Goal: Book appointment/travel/reservation

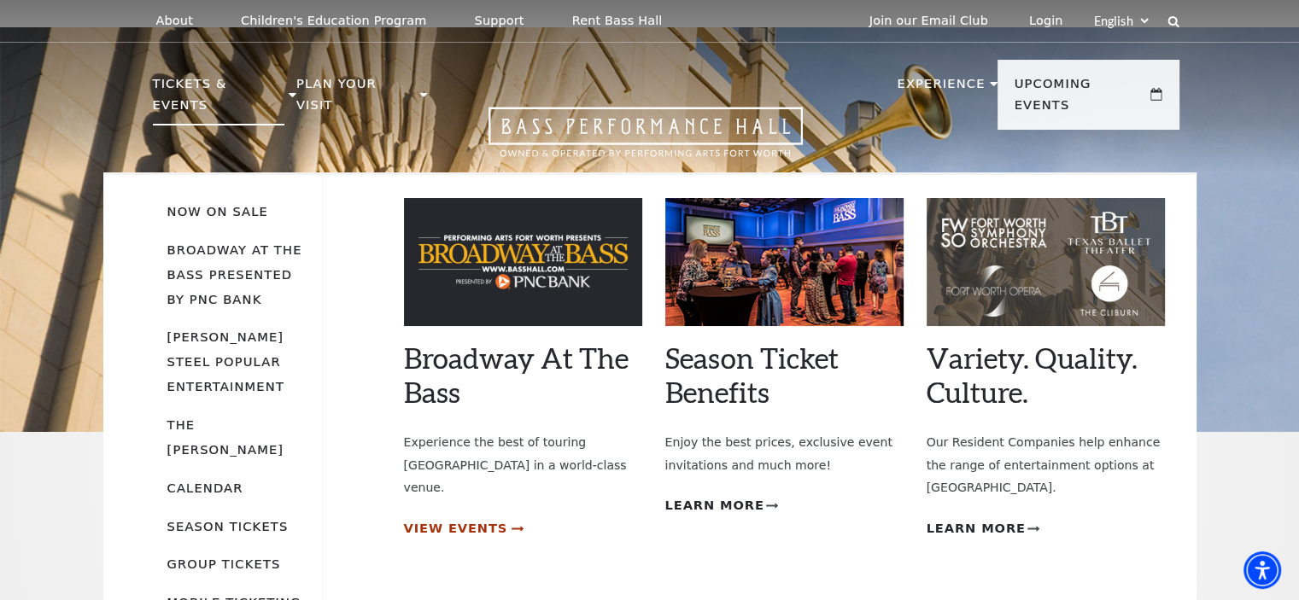
click at [447, 518] on span "View Events" at bounding box center [456, 528] width 104 height 21
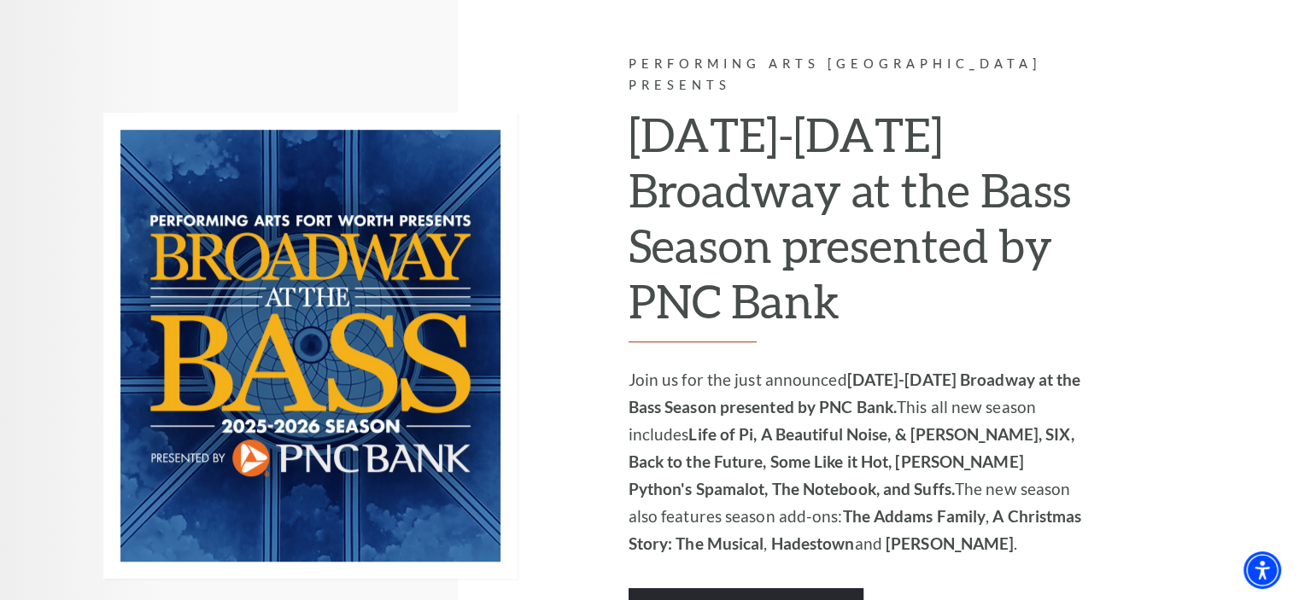
scroll to position [1394, 0]
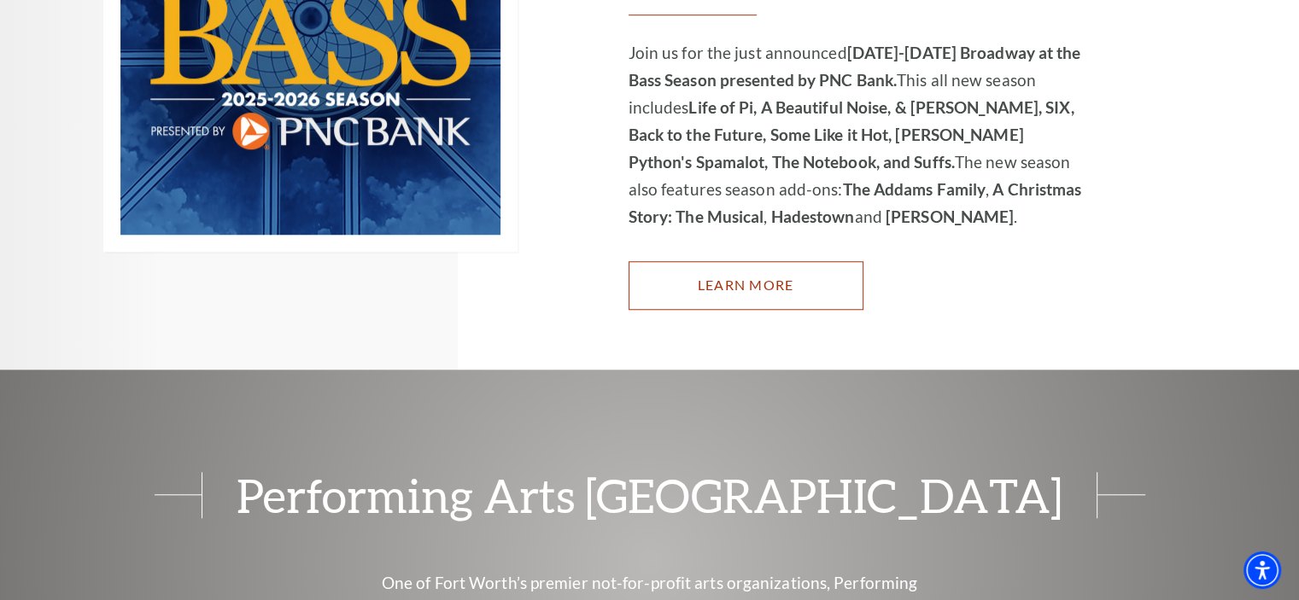
click at [717, 261] on link "Learn More" at bounding box center [746, 285] width 235 height 48
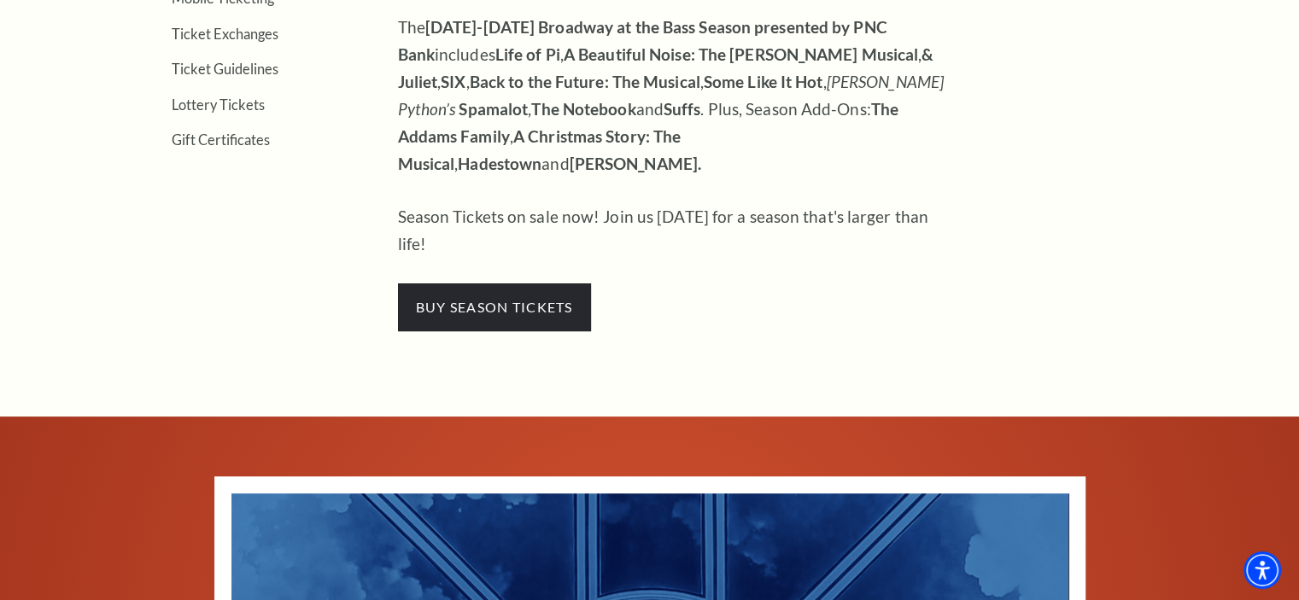
scroll to position [756, 0]
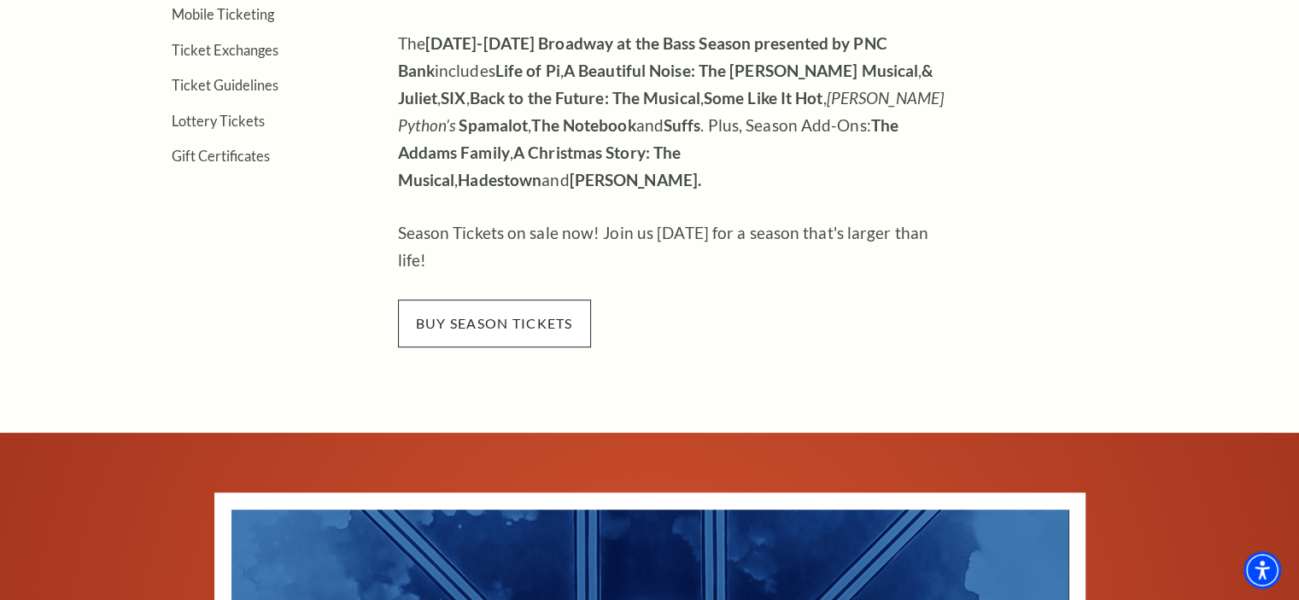
click at [507, 300] on span "buy season tickets" at bounding box center [494, 324] width 193 height 48
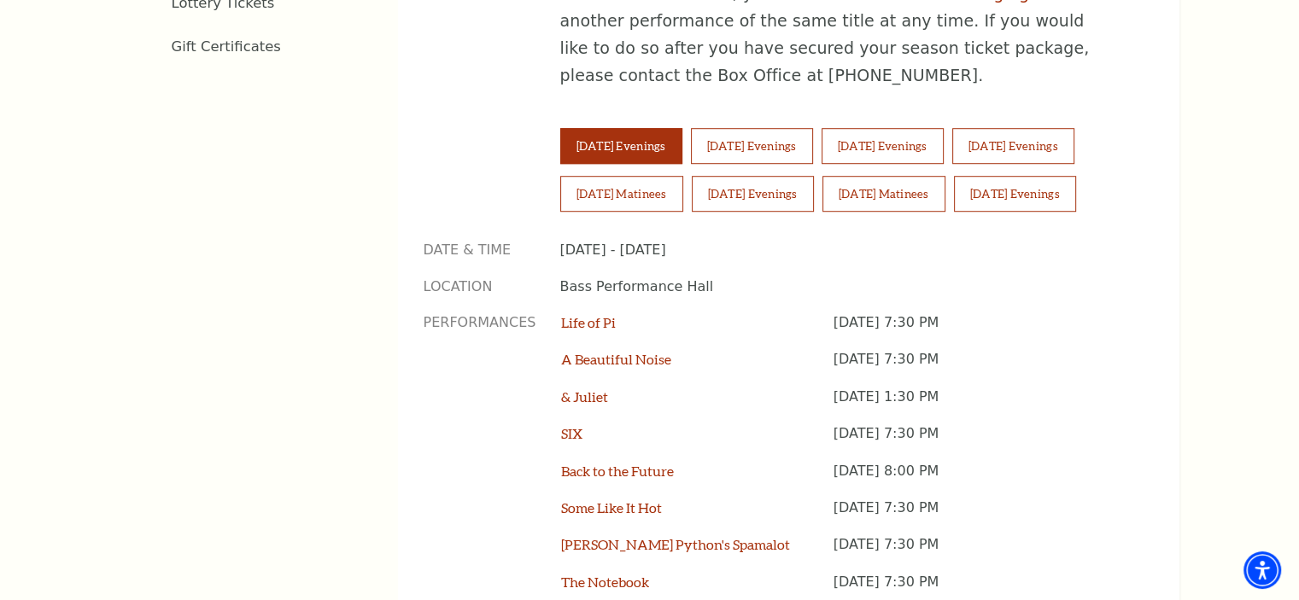
scroll to position [1032, 0]
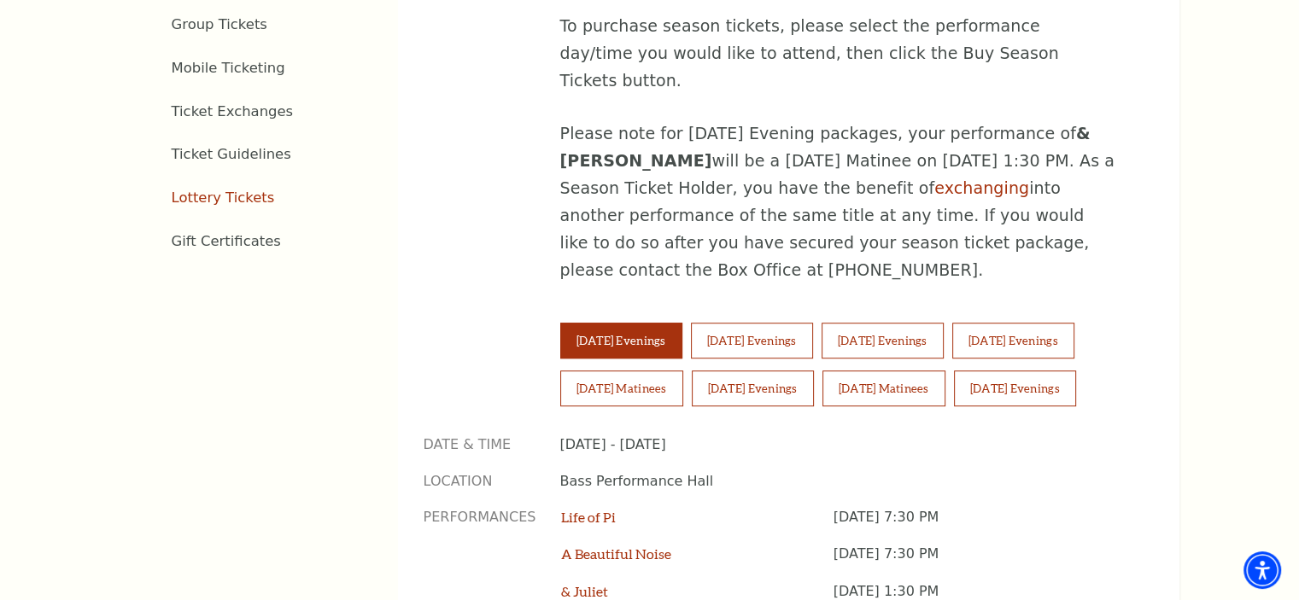
click at [211, 190] on link "Lottery Tickets" at bounding box center [223, 198] width 103 height 16
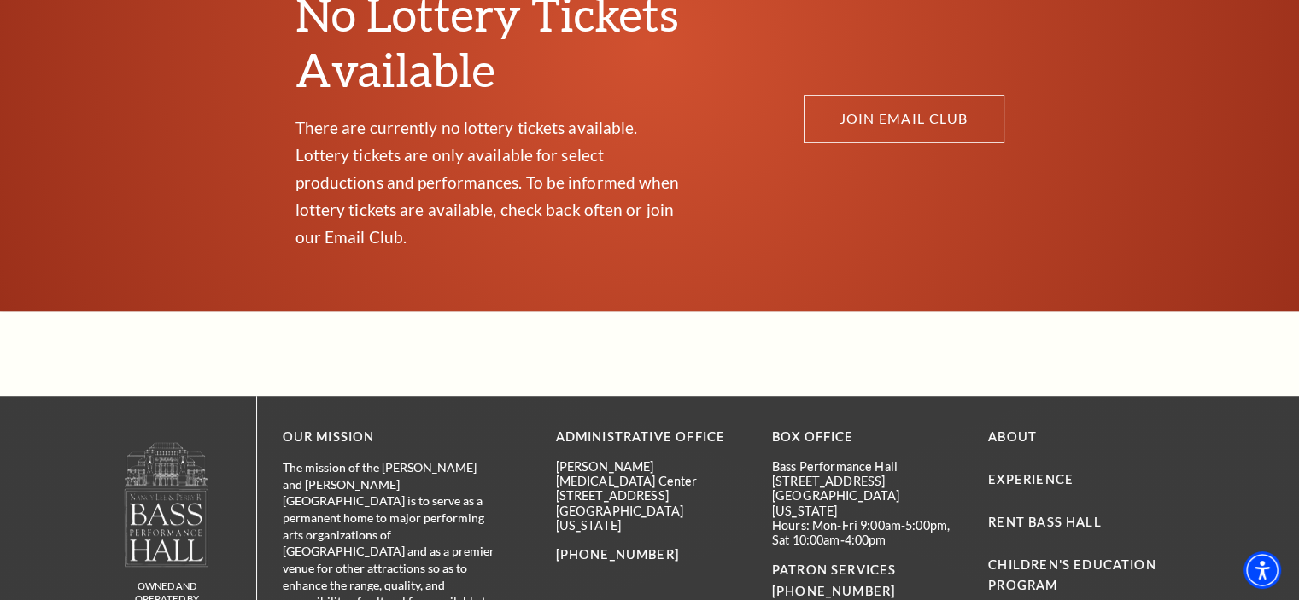
scroll to position [1278, 0]
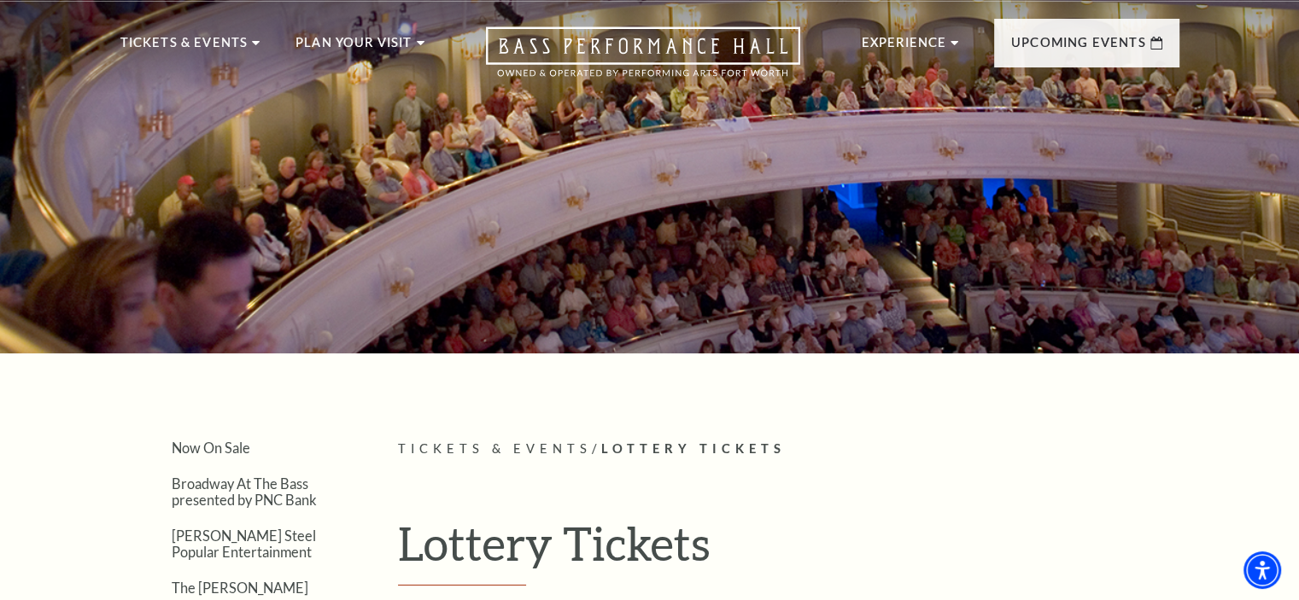
drag, startPoint x: 1304, startPoint y: 39, endPoint x: 1263, endPoint y: 37, distance: 41.1
click at [1268, 41] on html "Skip to main content Enable accessibility for low vision Open the accessibility…" at bounding box center [649, 259] width 1299 height 600
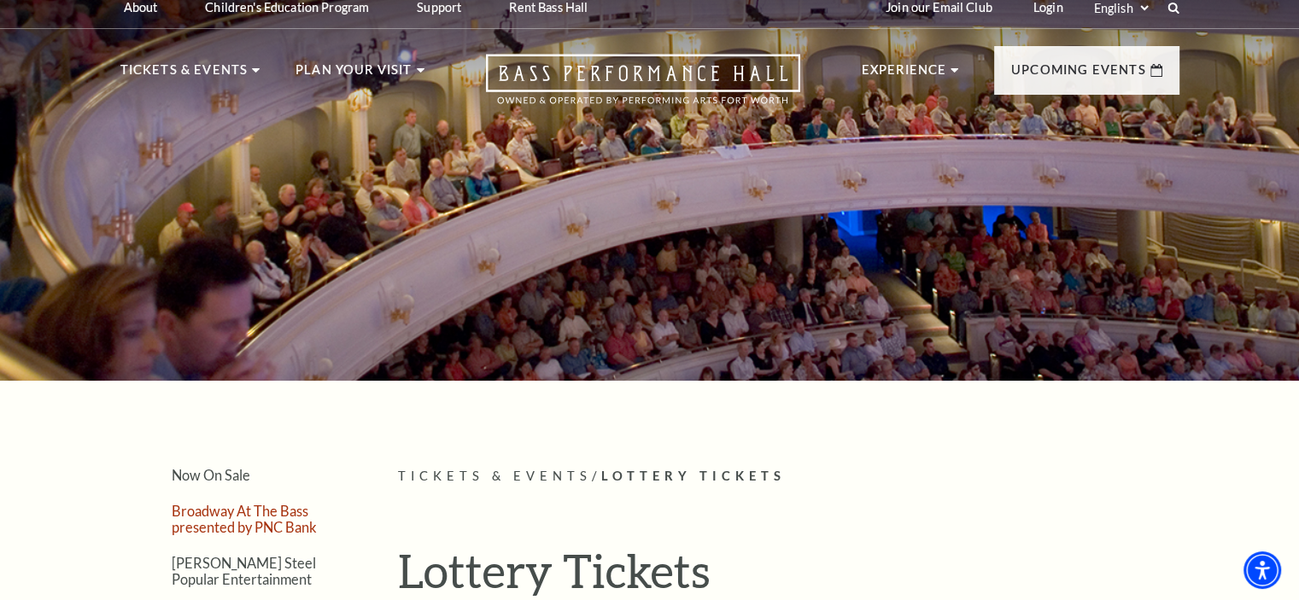
click at [225, 520] on link "Broadway At The Bass presented by PNC Bank" at bounding box center [244, 519] width 145 height 32
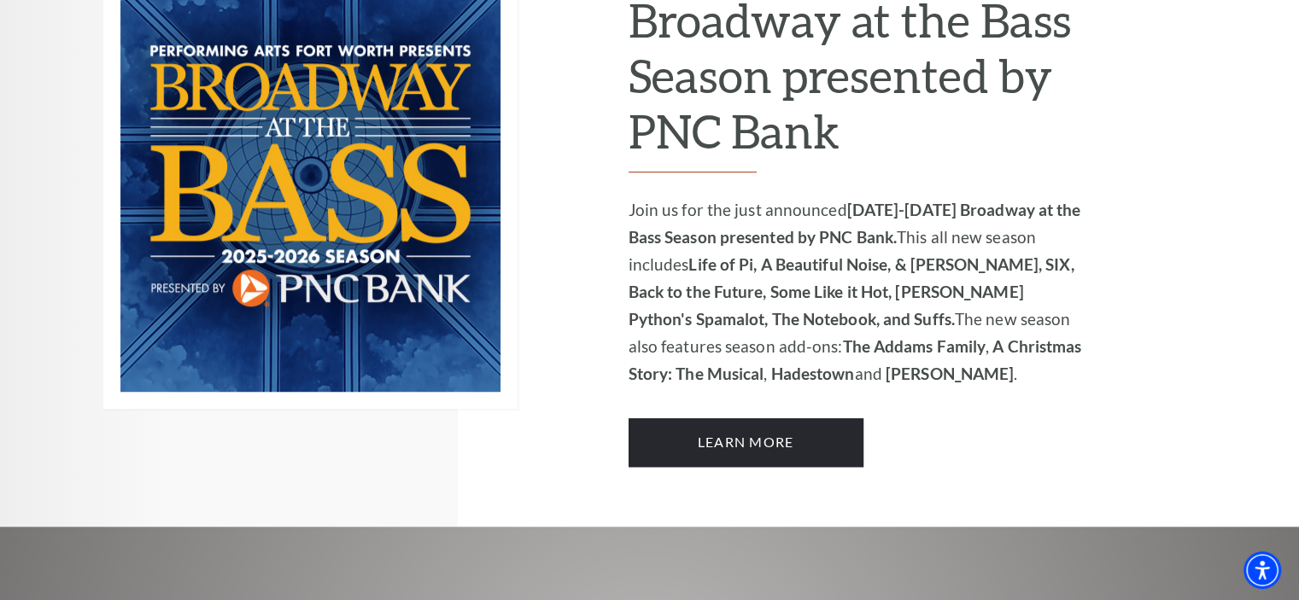
scroll to position [1233, 0]
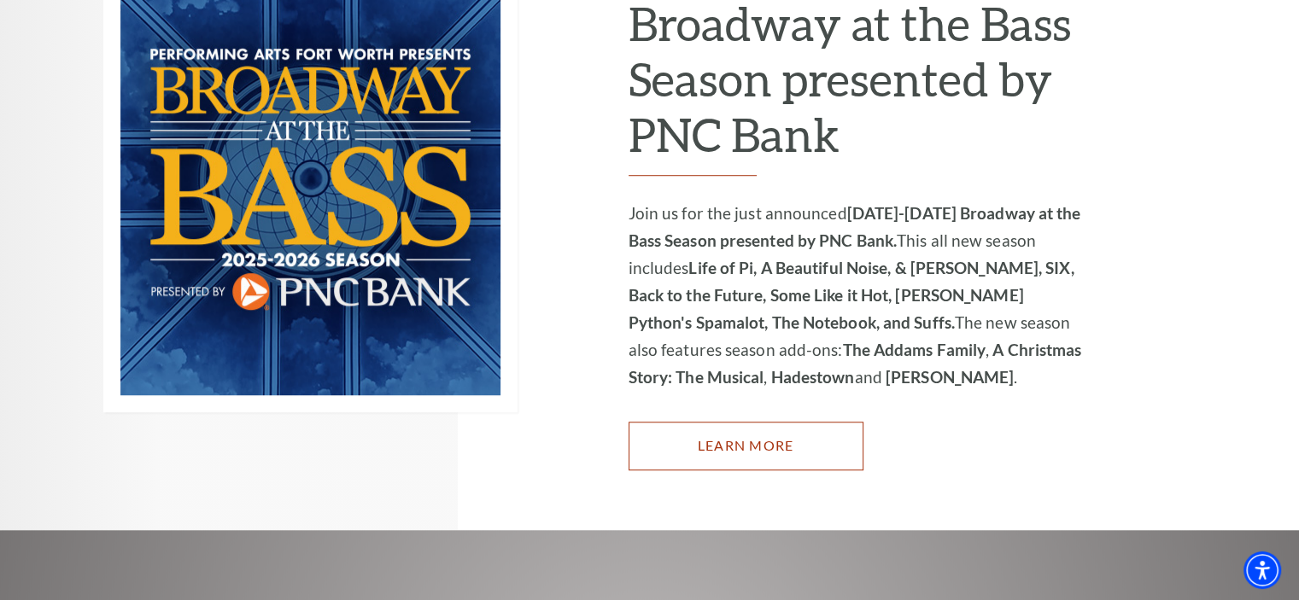
click at [755, 422] on link "Learn More" at bounding box center [746, 446] width 235 height 48
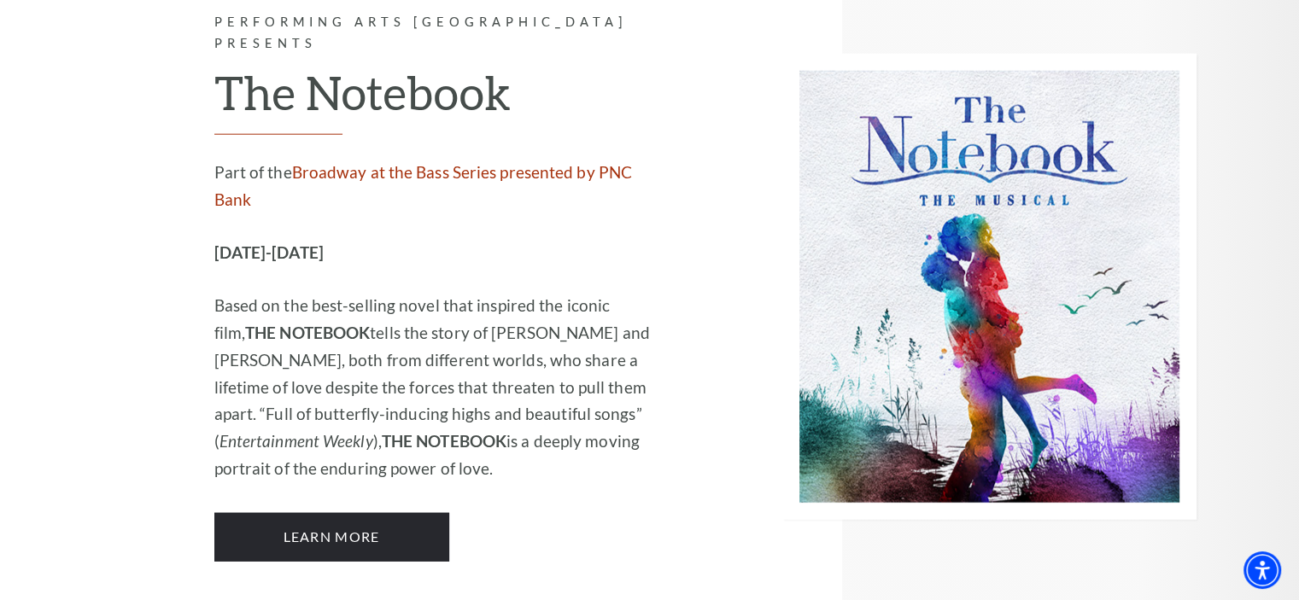
scroll to position [11054, 0]
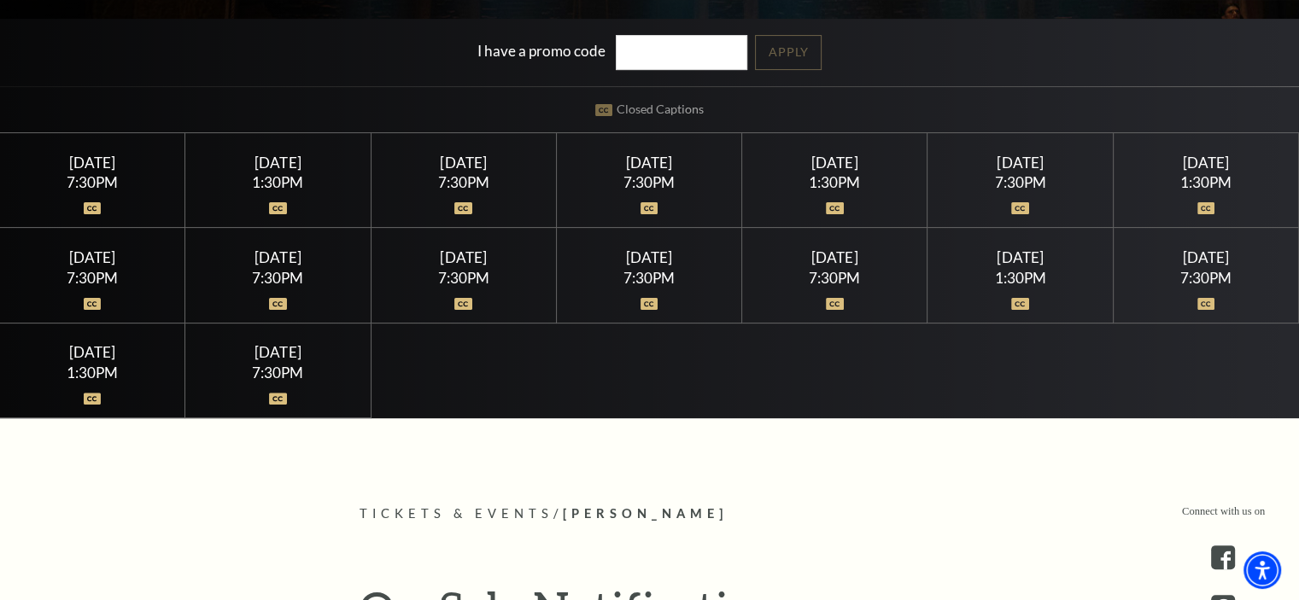
scroll to position [464, 0]
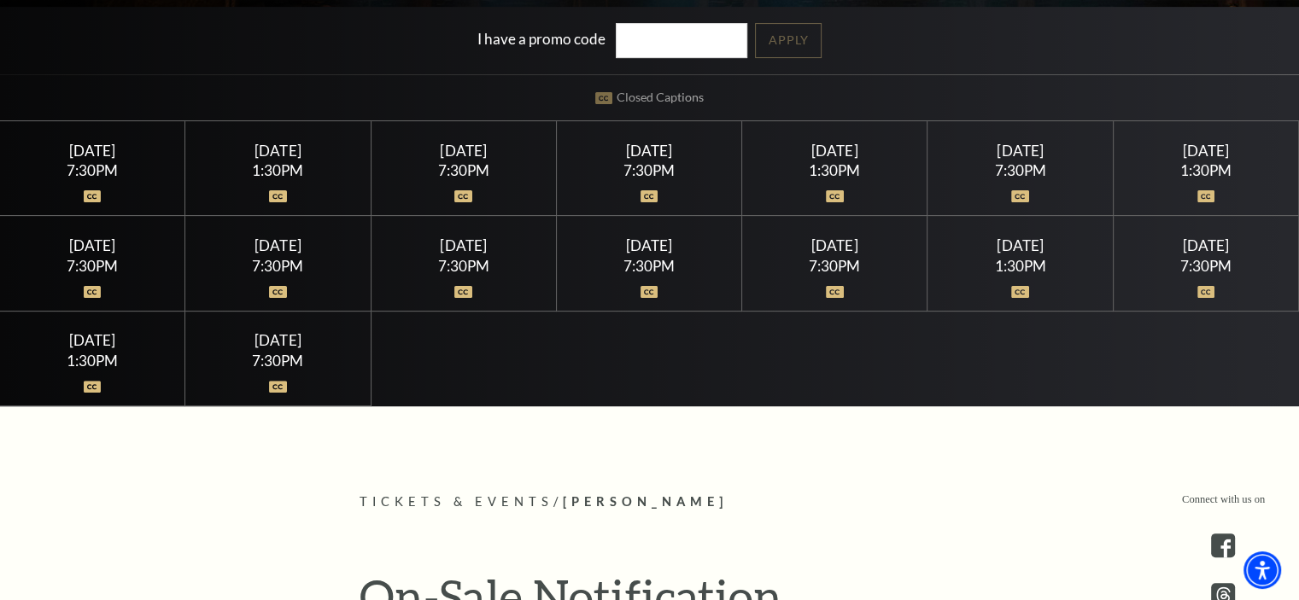
click at [1182, 155] on div "[DATE]" at bounding box center [1205, 151] width 144 height 18
click at [1202, 173] on div "1:30PM" at bounding box center [1205, 170] width 144 height 15
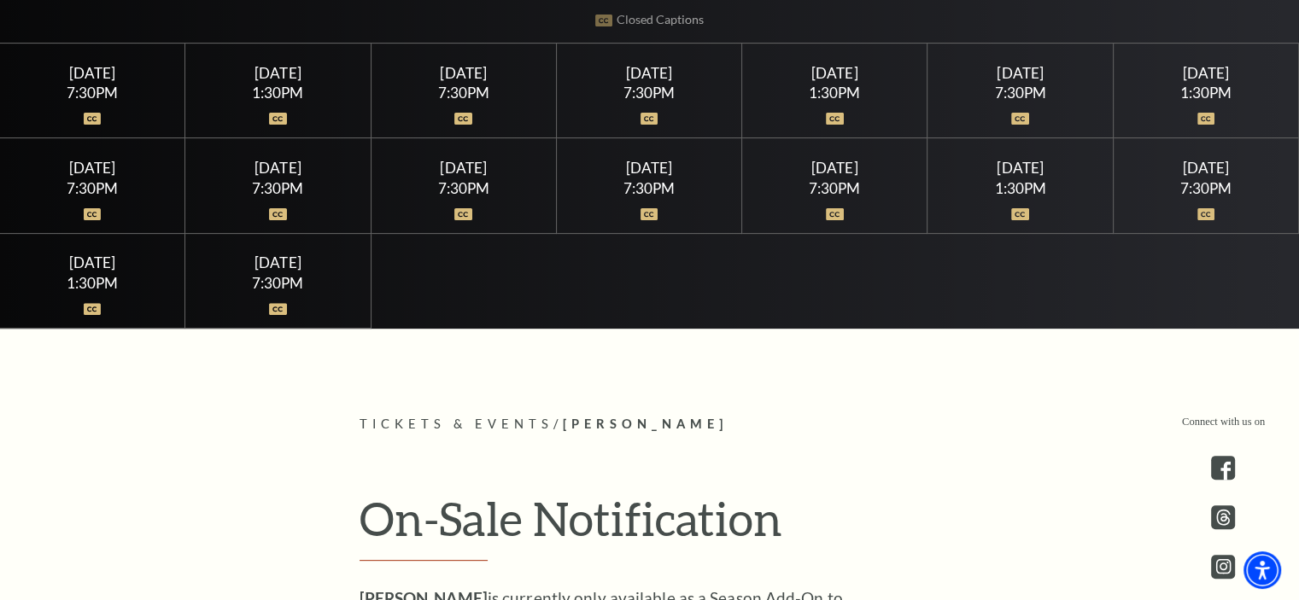
scroll to position [512, 0]
